Goal: Task Accomplishment & Management: Complete application form

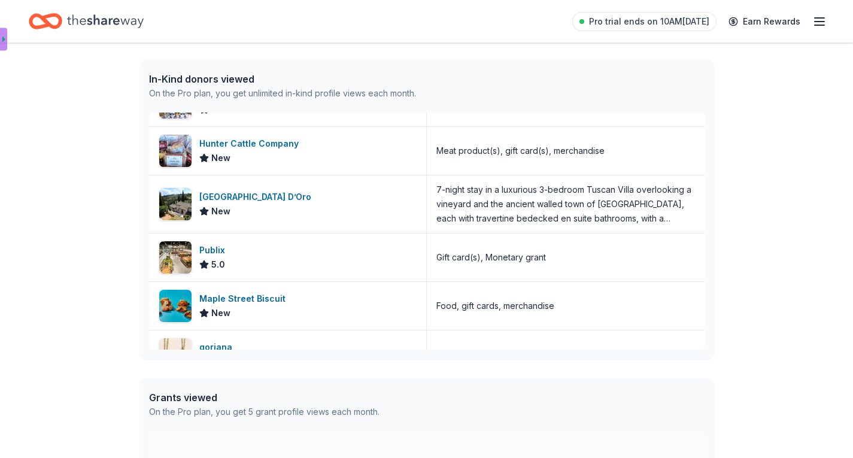
scroll to position [229, 0]
click at [225, 262] on div "5.0" at bounding box center [214, 264] width 31 height 14
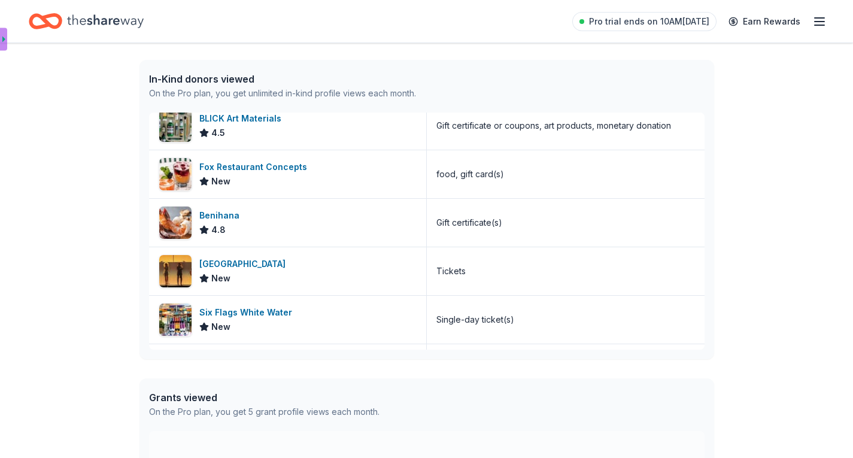
scroll to position [0, 0]
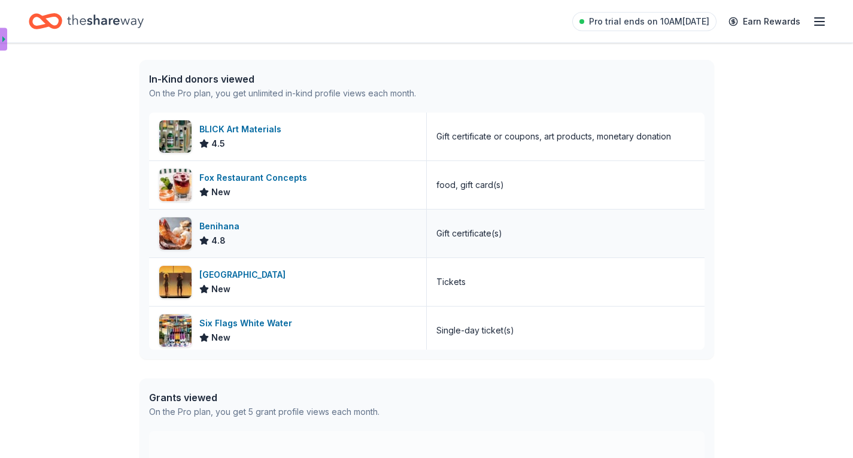
click at [226, 228] on div "Benihana" at bounding box center [221, 226] width 45 height 14
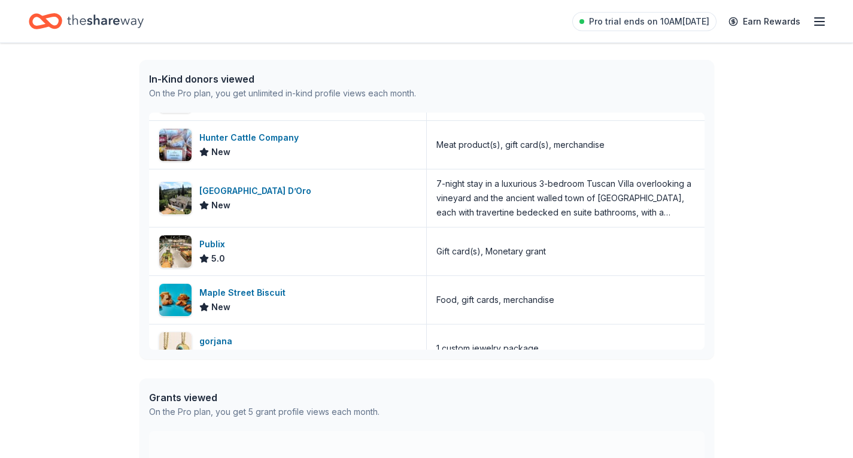
scroll to position [235, 0]
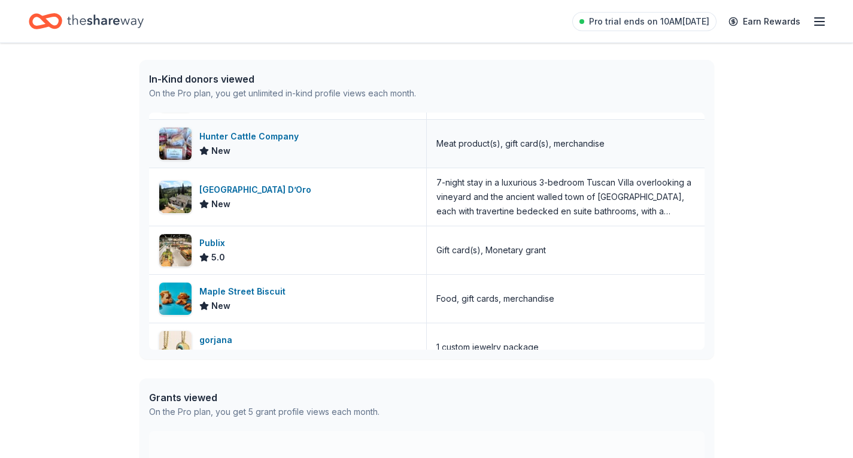
click at [180, 143] on img at bounding box center [175, 144] width 32 height 32
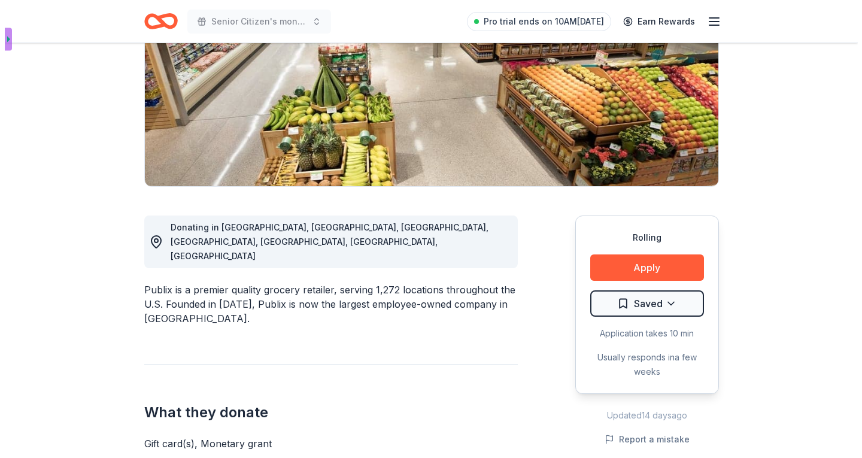
scroll to position [185, 0]
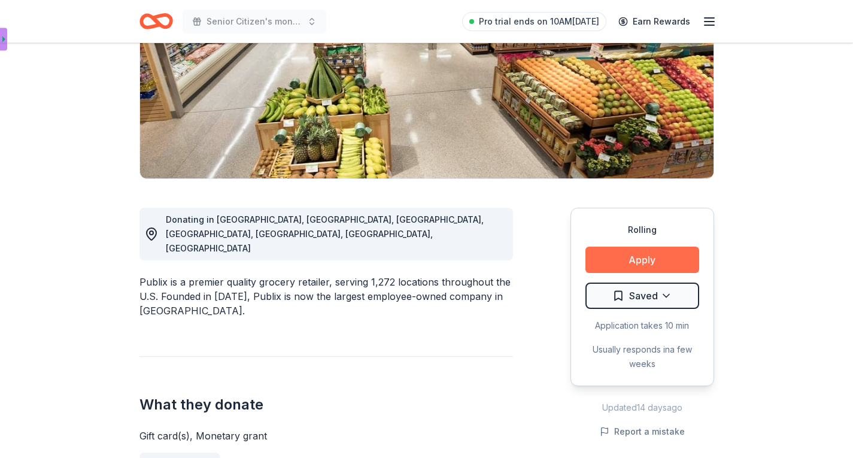
click at [636, 262] on button "Apply" at bounding box center [643, 260] width 114 height 26
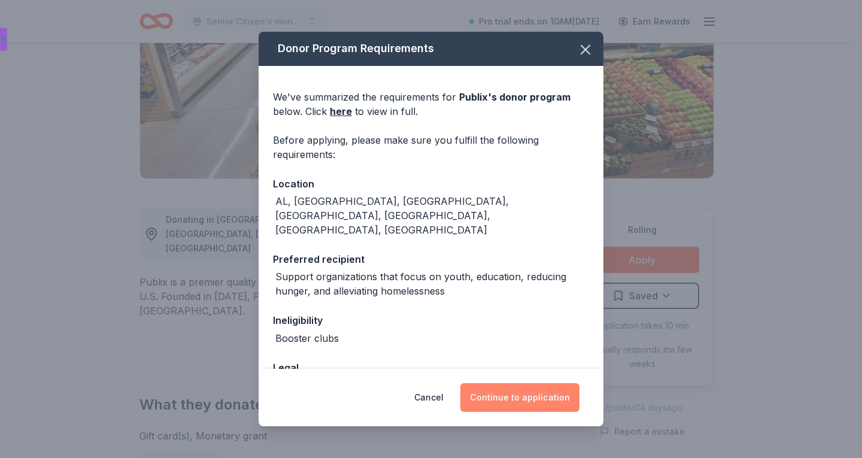
click at [526, 398] on button "Continue to application" at bounding box center [519, 397] width 119 height 29
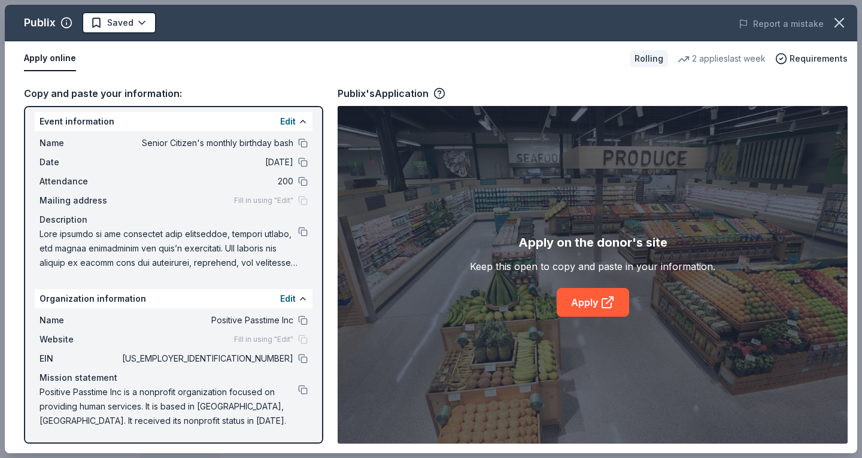
scroll to position [0, 0]
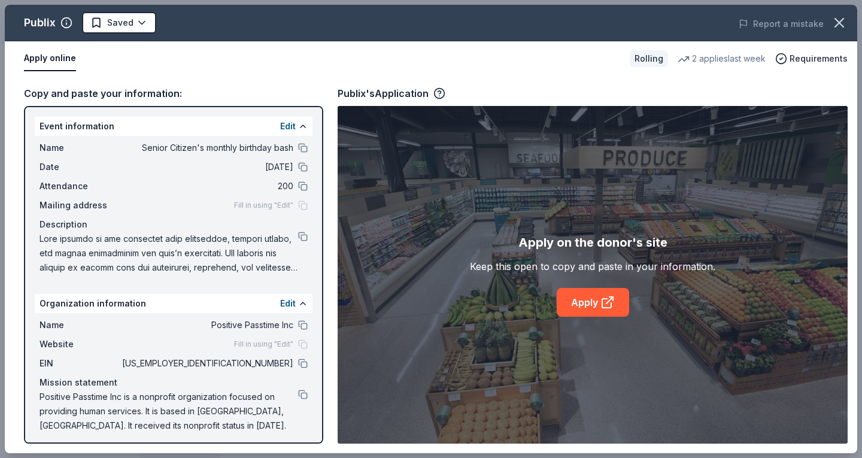
click at [74, 345] on span "Website" at bounding box center [80, 344] width 80 height 14
click at [298, 346] on div "Fill in using "Edit"" at bounding box center [271, 345] width 74 height 10
click at [273, 347] on span "Fill in using "Edit"" at bounding box center [263, 345] width 59 height 10
click at [298, 306] on button at bounding box center [303, 304] width 10 height 10
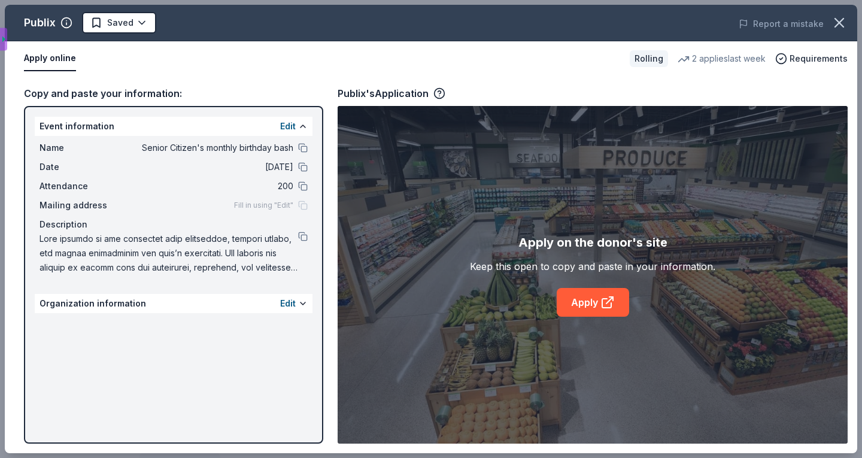
click at [154, 303] on div "Organization information Edit" at bounding box center [174, 303] width 278 height 19
click at [303, 305] on button at bounding box center [303, 304] width 10 height 10
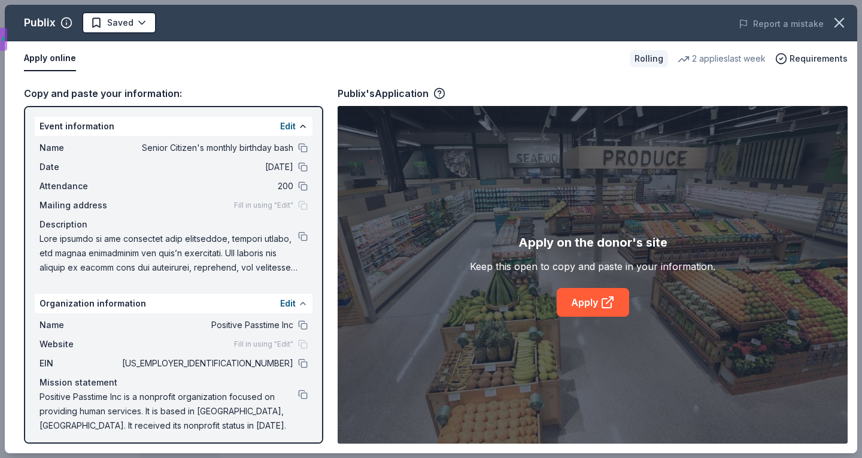
scroll to position [5, 0]
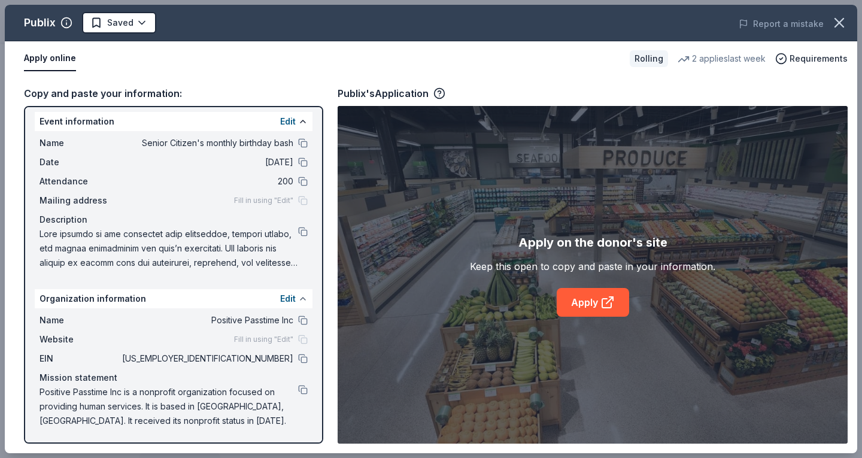
click at [298, 297] on button at bounding box center [303, 299] width 10 height 10
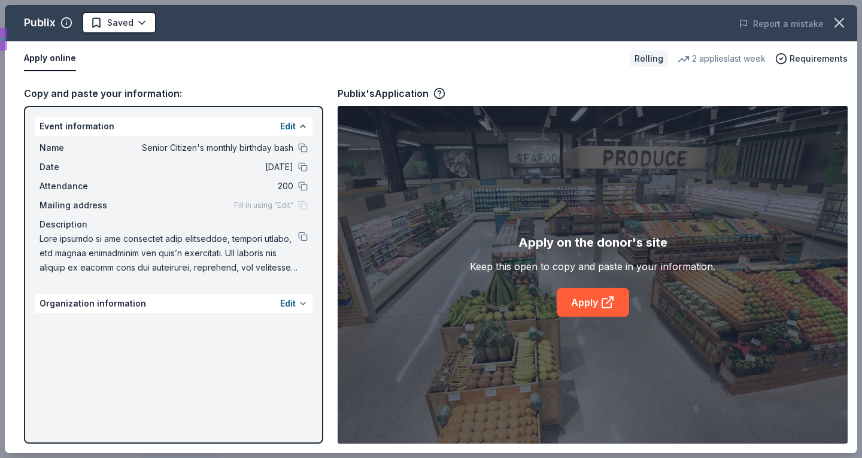
scroll to position [0, 0]
click at [575, 296] on link "Apply" at bounding box center [593, 302] width 72 height 29
click at [299, 304] on button at bounding box center [303, 304] width 10 height 10
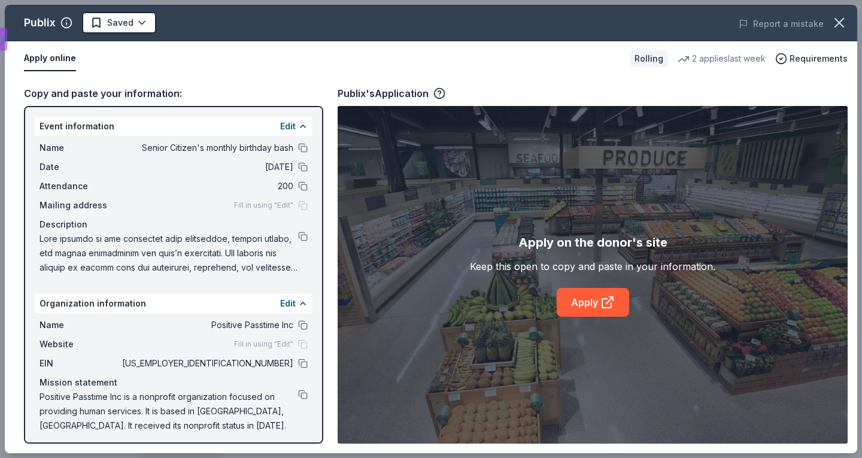
click at [64, 344] on span "Website" at bounding box center [80, 344] width 80 height 14
click at [298, 326] on button at bounding box center [303, 325] width 10 height 10
click at [298, 368] on button at bounding box center [303, 364] width 10 height 10
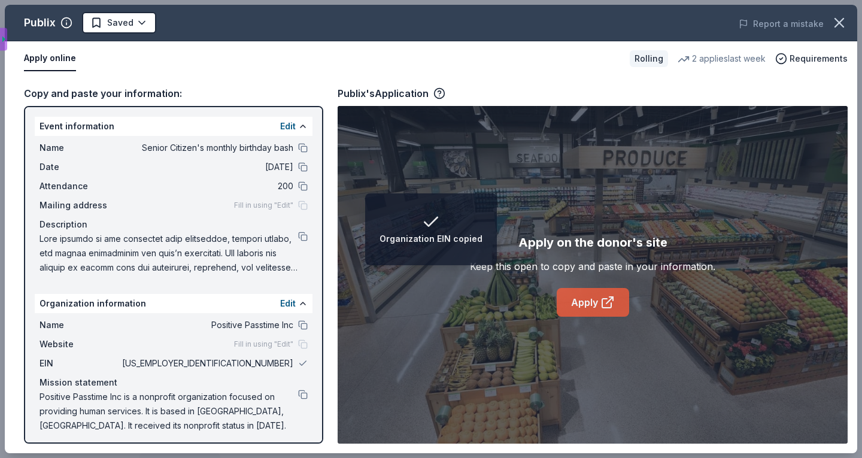
click at [591, 303] on link "Apply" at bounding box center [593, 302] width 72 height 29
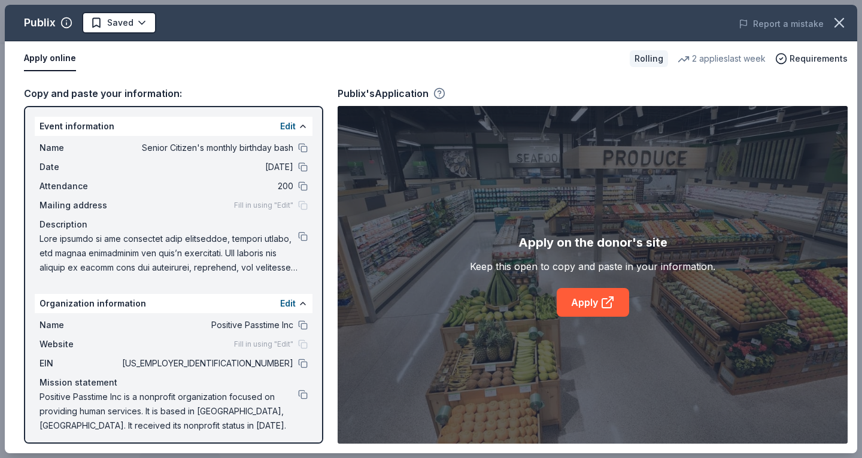
click at [441, 90] on icon "button" at bounding box center [440, 93] width 12 height 12
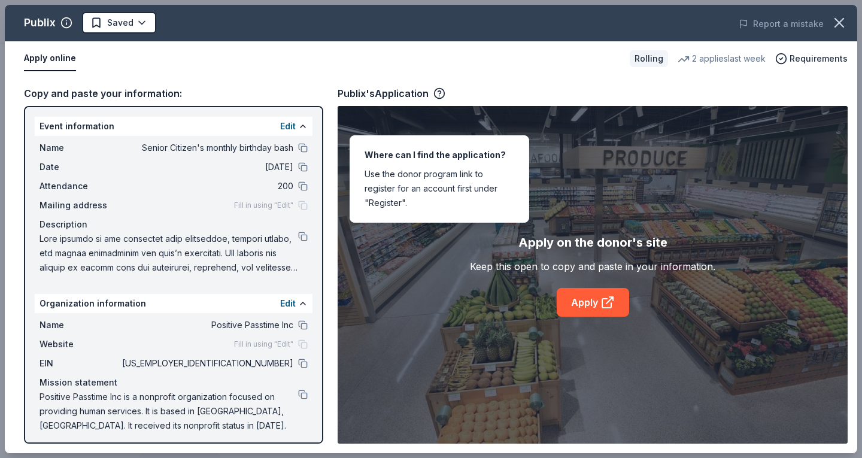
click at [445, 159] on div "Where can I find the application? Use the donor program link to register for an…" at bounding box center [440, 178] width 180 height 87
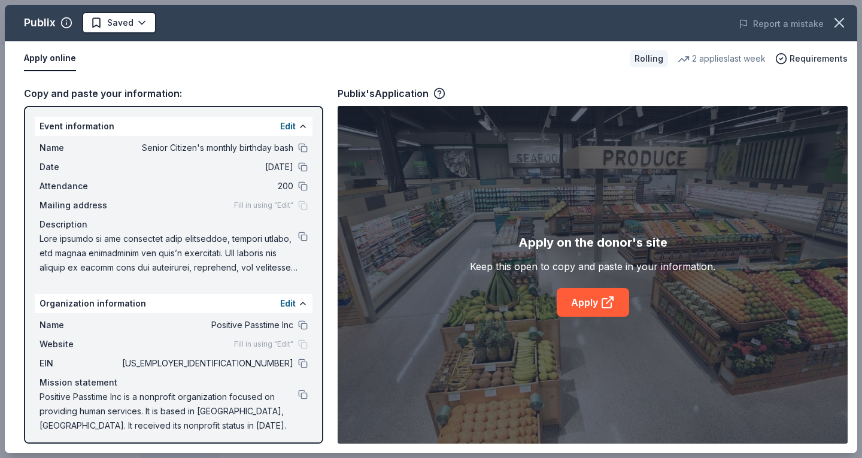
click at [46, 57] on button "Apply online" at bounding box center [50, 58] width 52 height 25
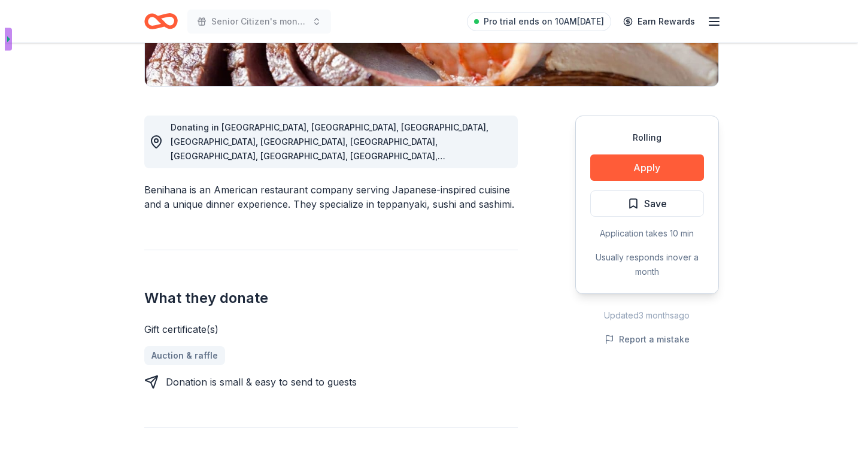
scroll to position [281, 0]
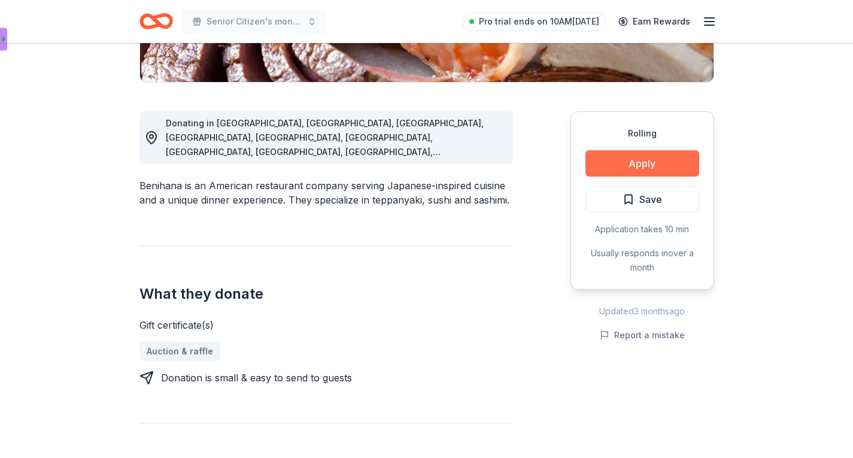
click at [641, 164] on button "Apply" at bounding box center [643, 163] width 114 height 26
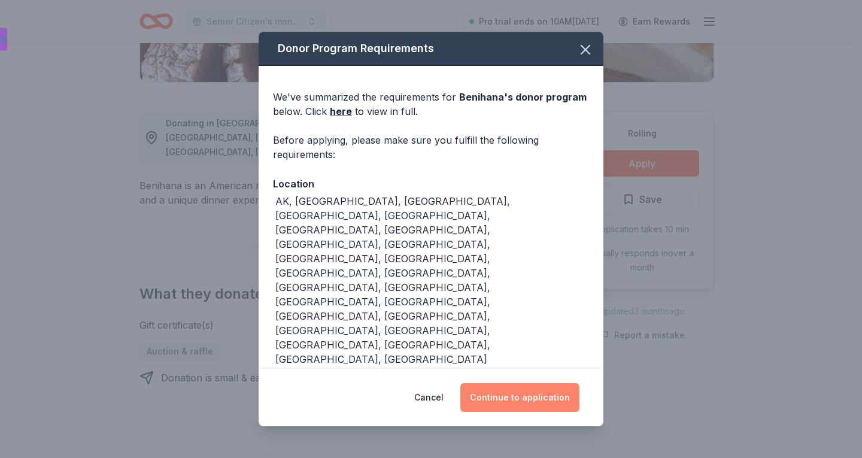
click at [527, 399] on button "Continue to application" at bounding box center [519, 397] width 119 height 29
